Goal: Transaction & Acquisition: Download file/media

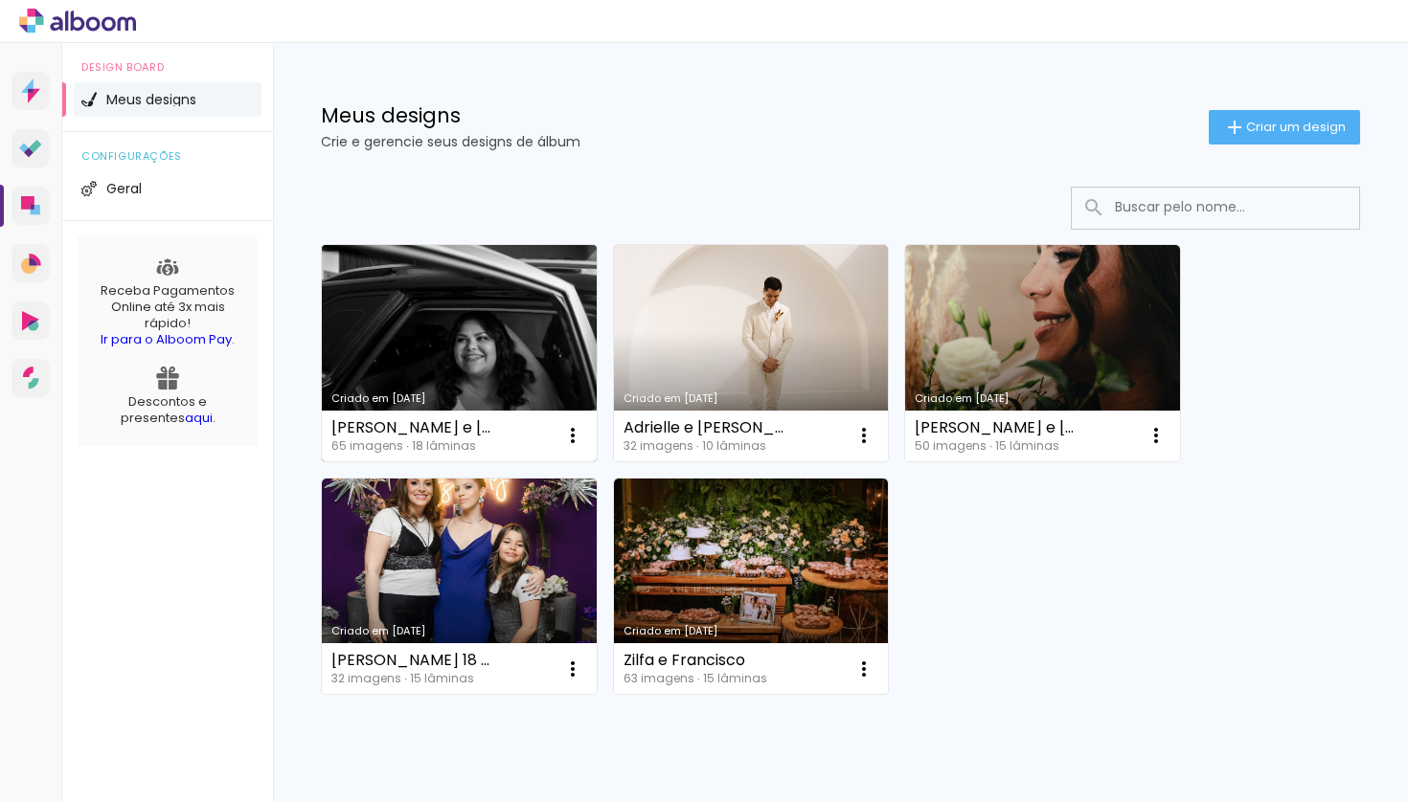
click at [461, 315] on link "Criado em [DATE]" at bounding box center [459, 353] width 275 height 216
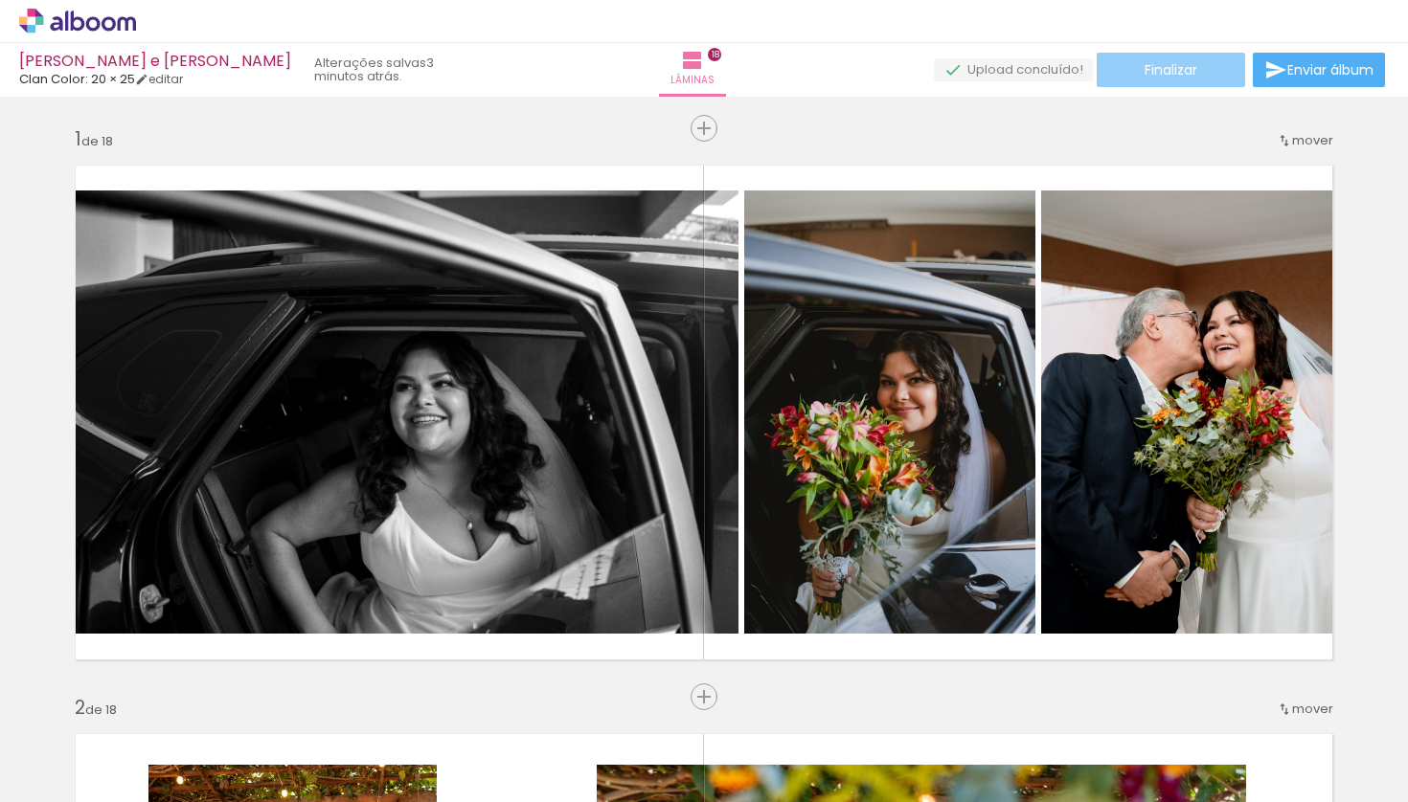
click at [1193, 71] on paper-button "Finalizar" at bounding box center [1170, 70] width 148 height 34
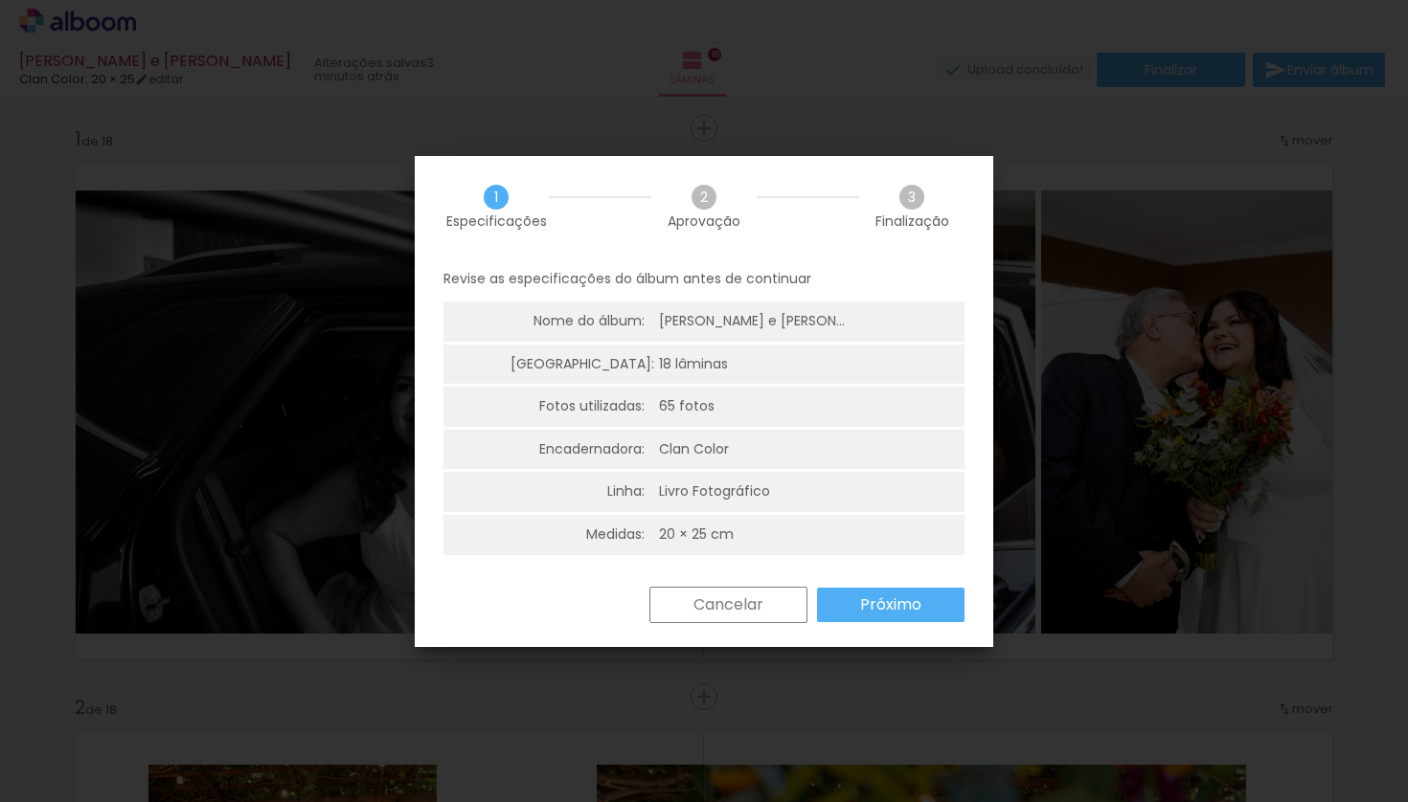
click at [0, 0] on slot "Próximo" at bounding box center [0, 0] width 0 height 0
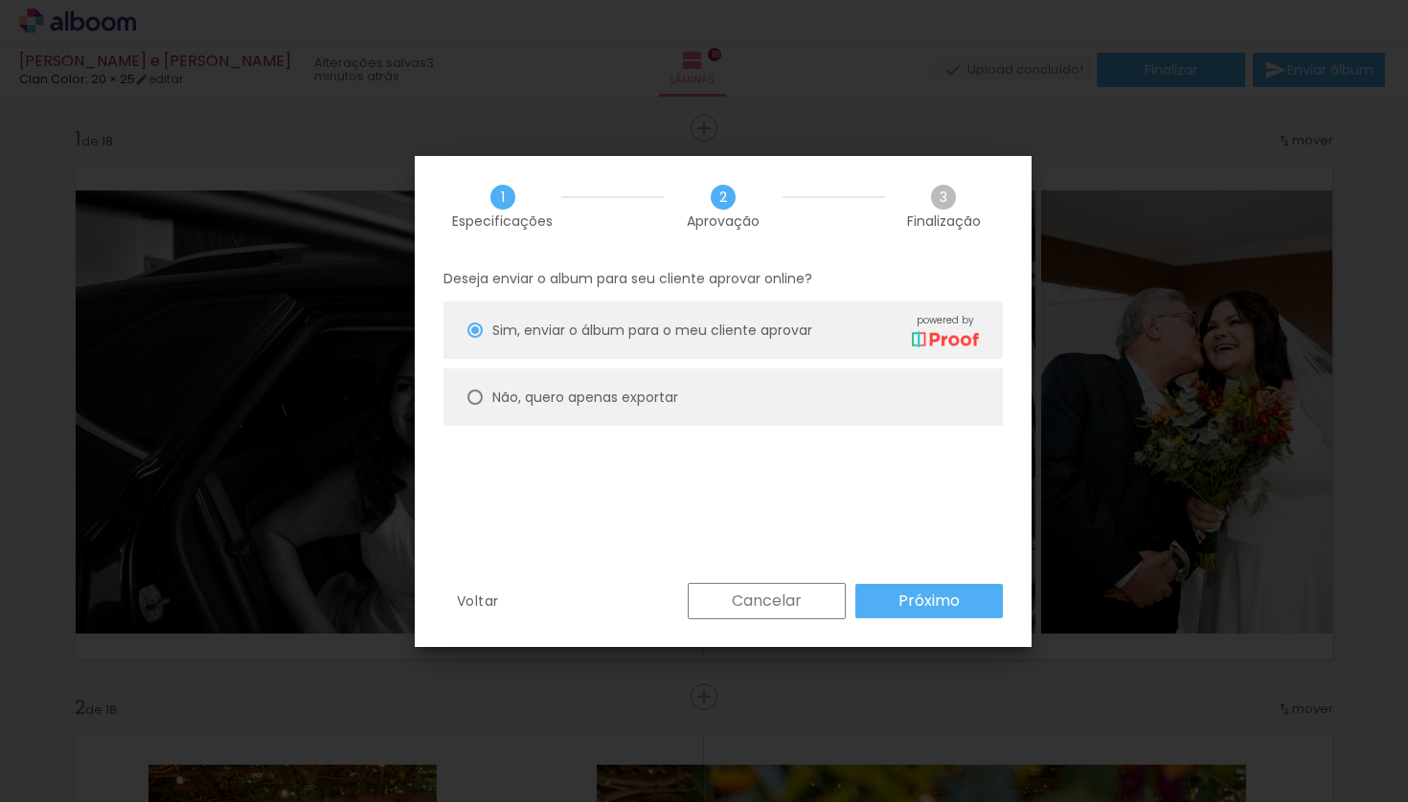
click at [0, 0] on slot "Não, quero apenas exportar" at bounding box center [0, 0] width 0 height 0
type paper-radio-button "on"
click at [0, 0] on slot "Próximo" at bounding box center [0, 0] width 0 height 0
type input "Alta, 300 DPI"
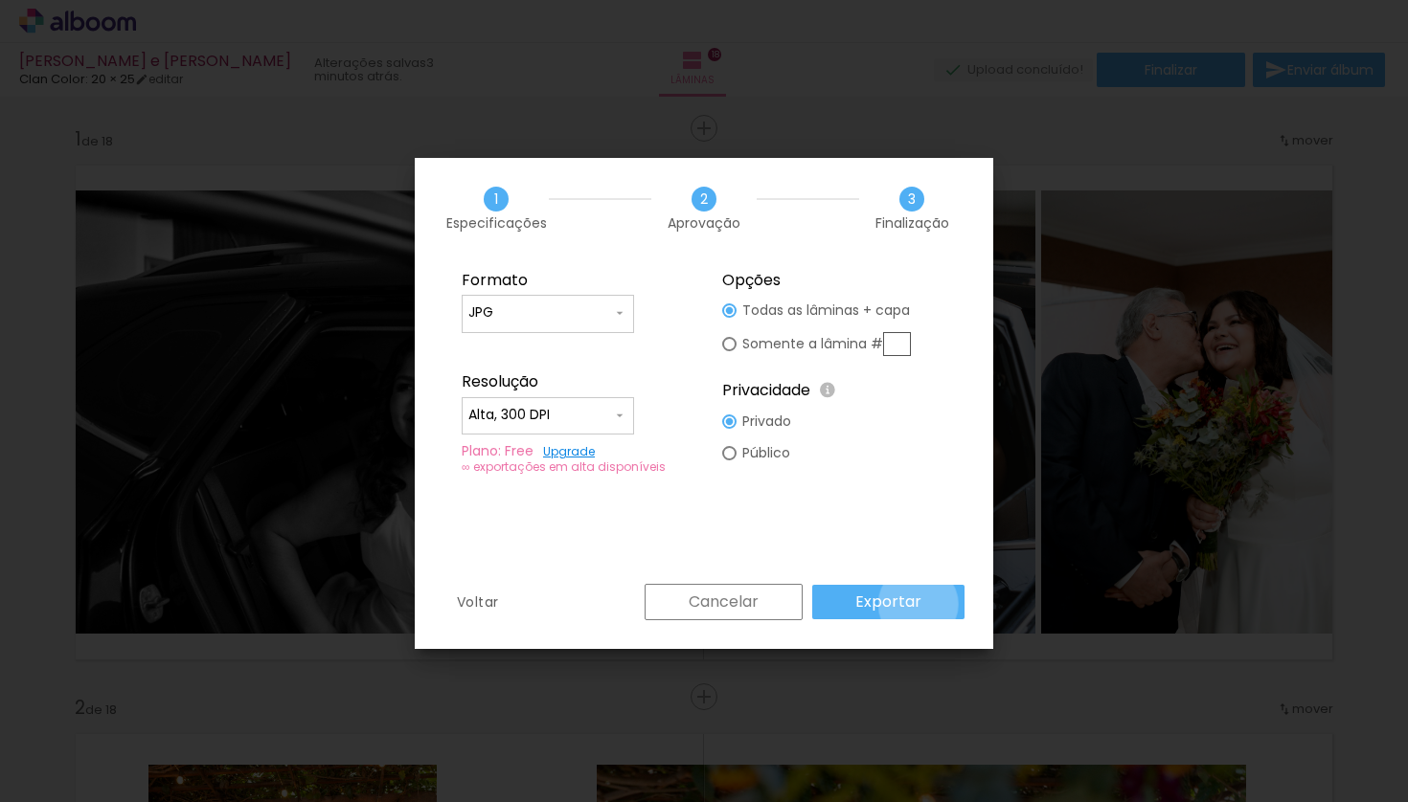
click at [921, 604] on paper-button "Exportar" at bounding box center [888, 602] width 152 height 34
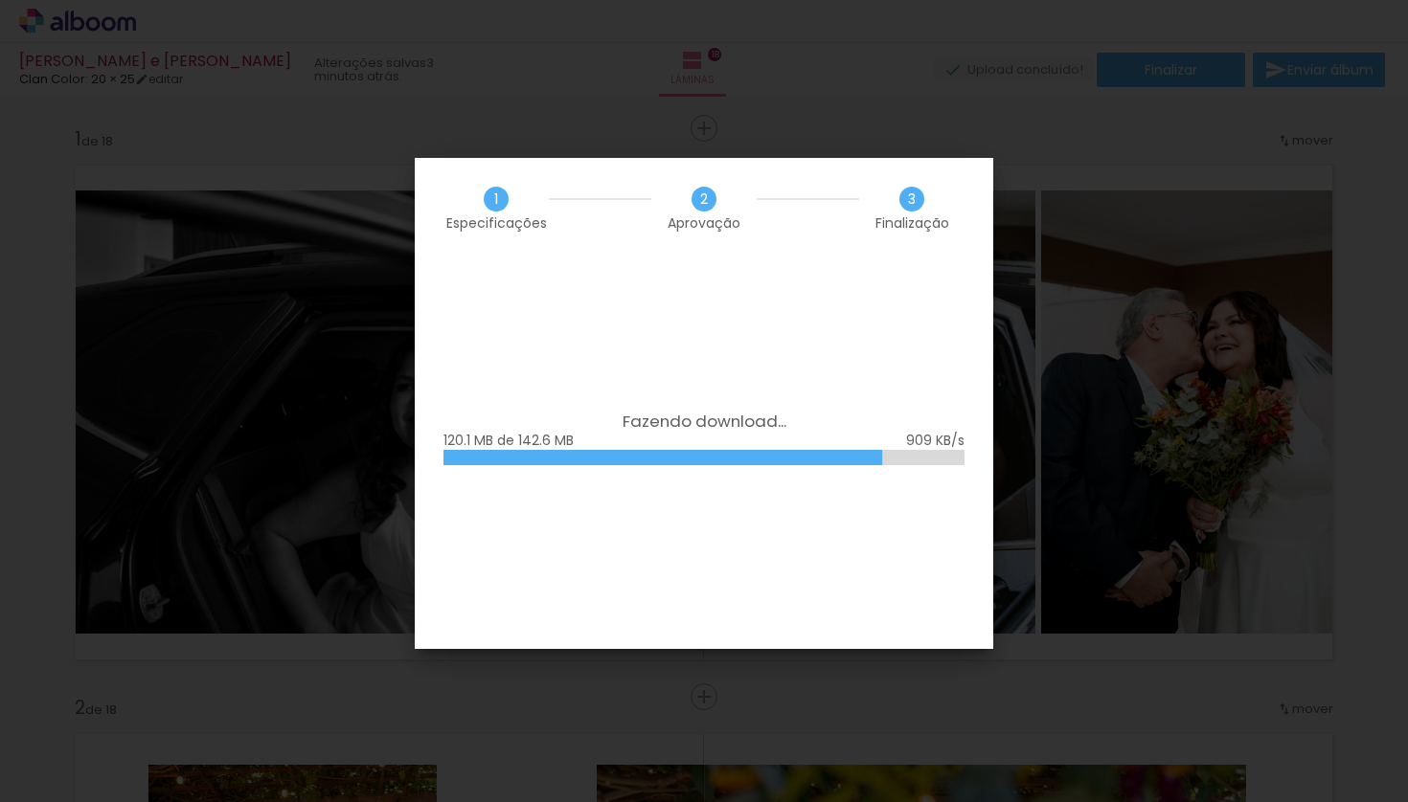
scroll to position [1697, 0]
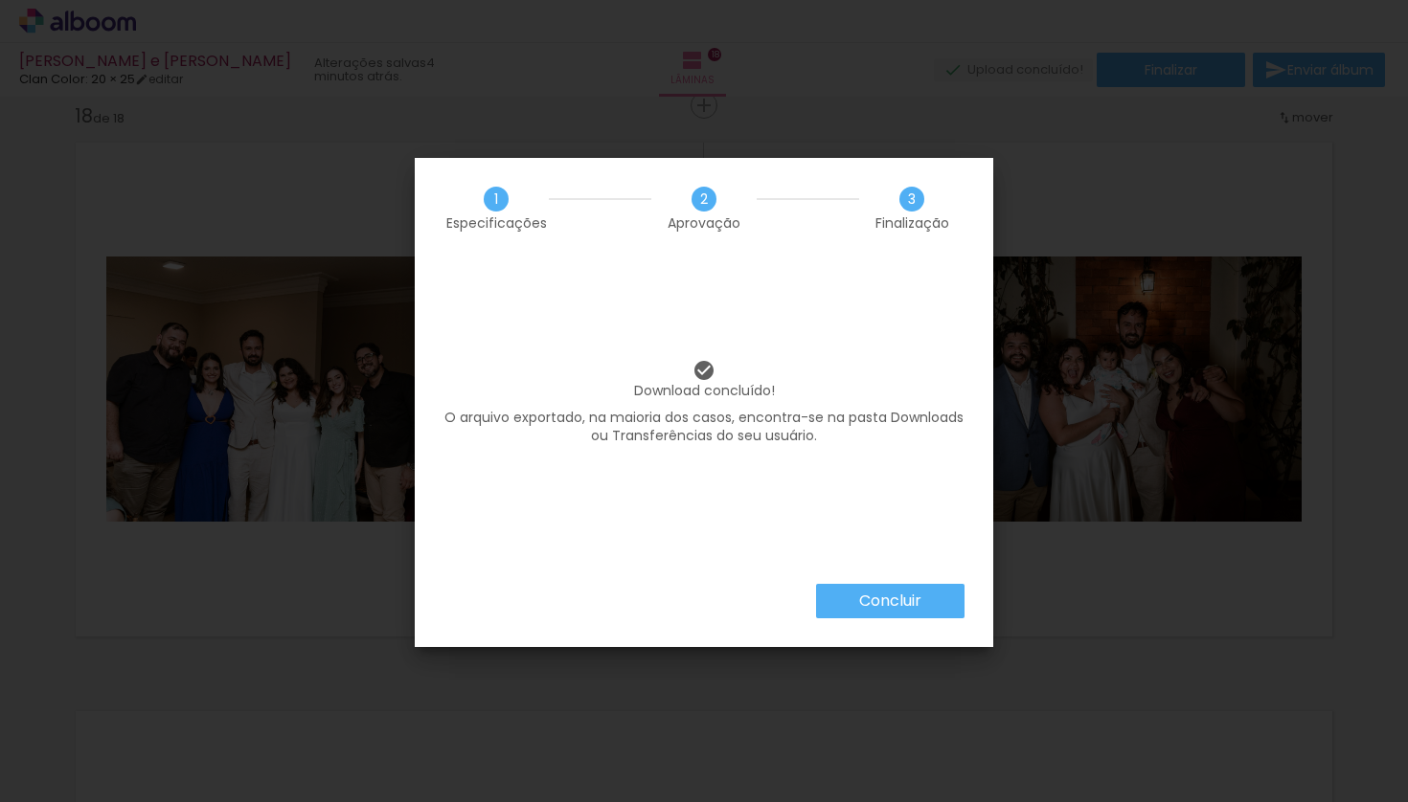
click at [0, 0] on slot "Concluir" at bounding box center [0, 0] width 0 height 0
